Goal: Check status: Check status

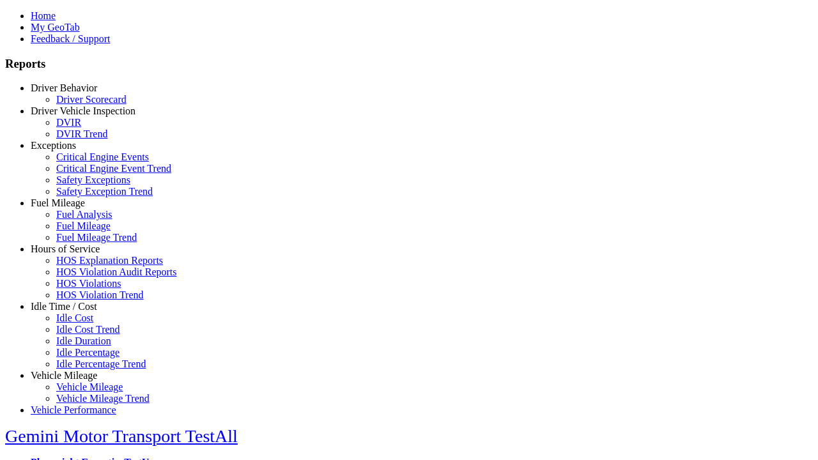
click at [74, 93] on link "Driver Behavior" at bounding box center [64, 87] width 66 height 11
click at [83, 105] on link "Driver Scorecard" at bounding box center [91, 99] width 70 height 11
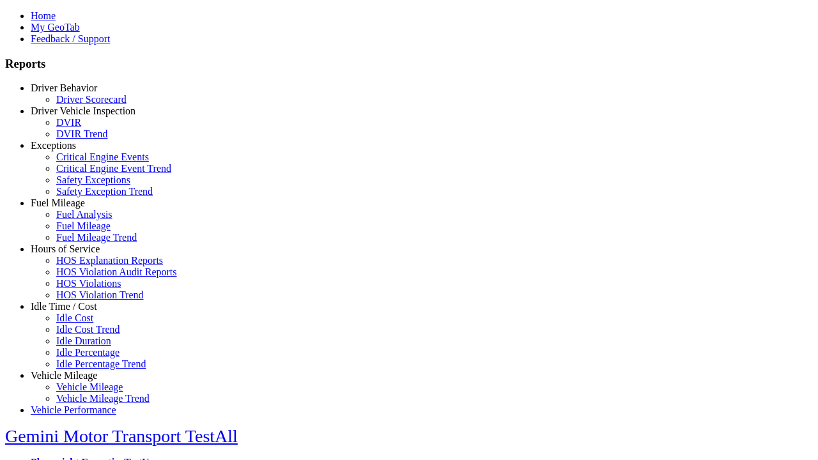
select select
type input "*********"
